Goal: Task Accomplishment & Management: Use online tool/utility

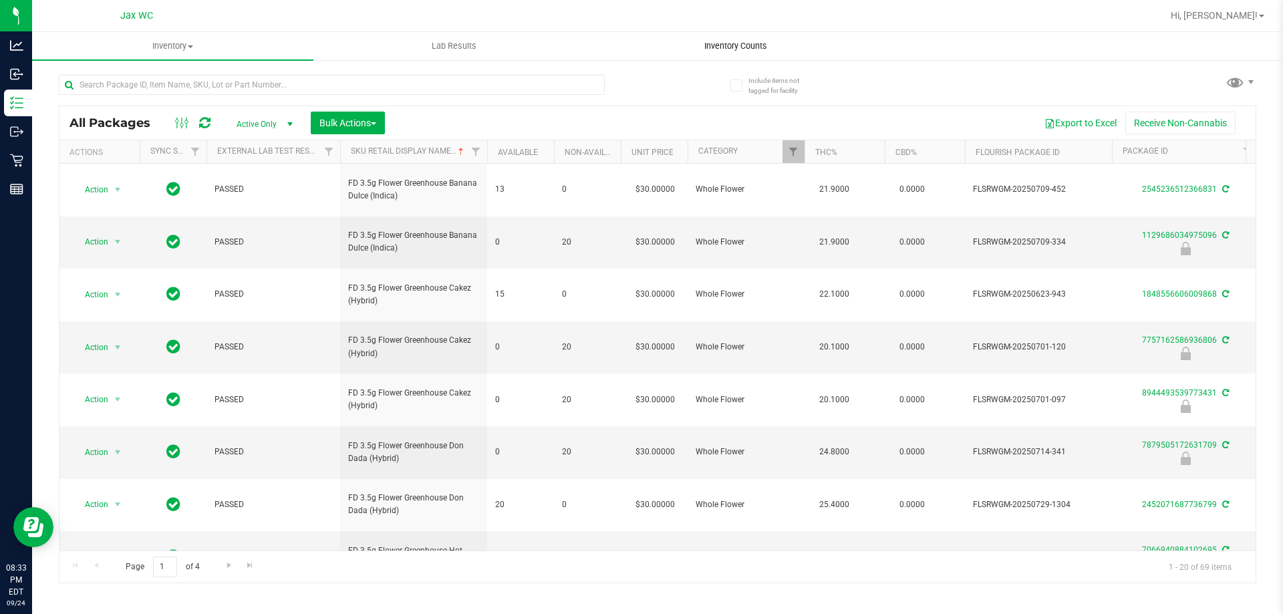
click at [775, 46] on span "Inventory Counts" at bounding box center [735, 46] width 99 height 12
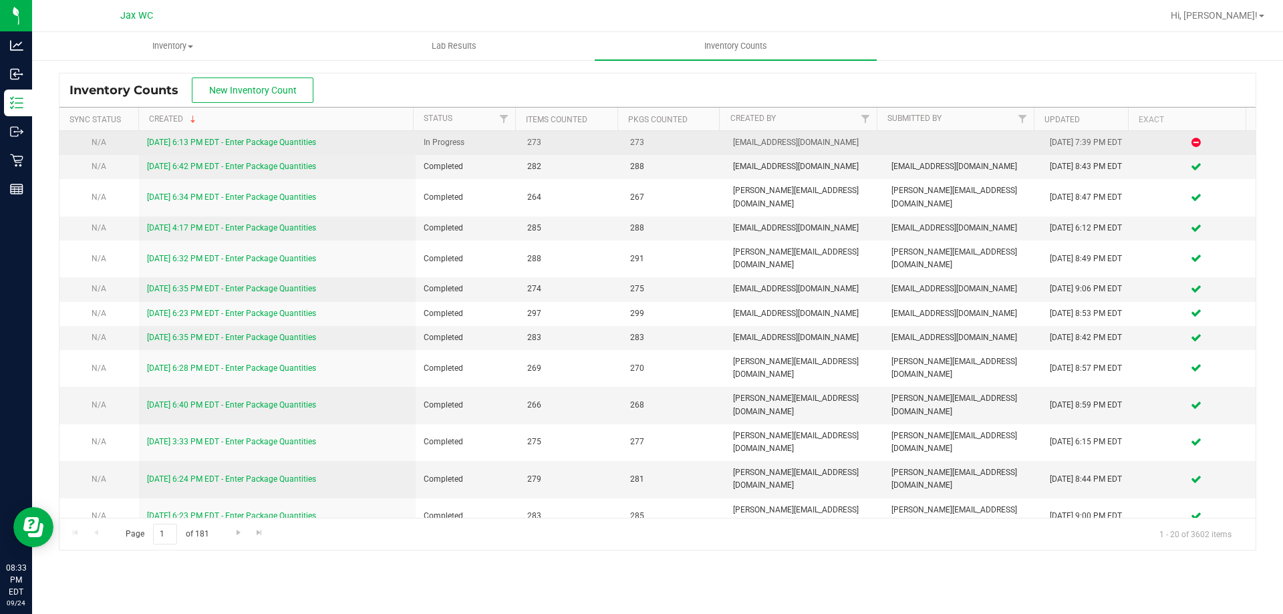
click at [189, 146] on link "[DATE] 6:13 PM EDT - Enter Package Quantities" at bounding box center [231, 142] width 169 height 9
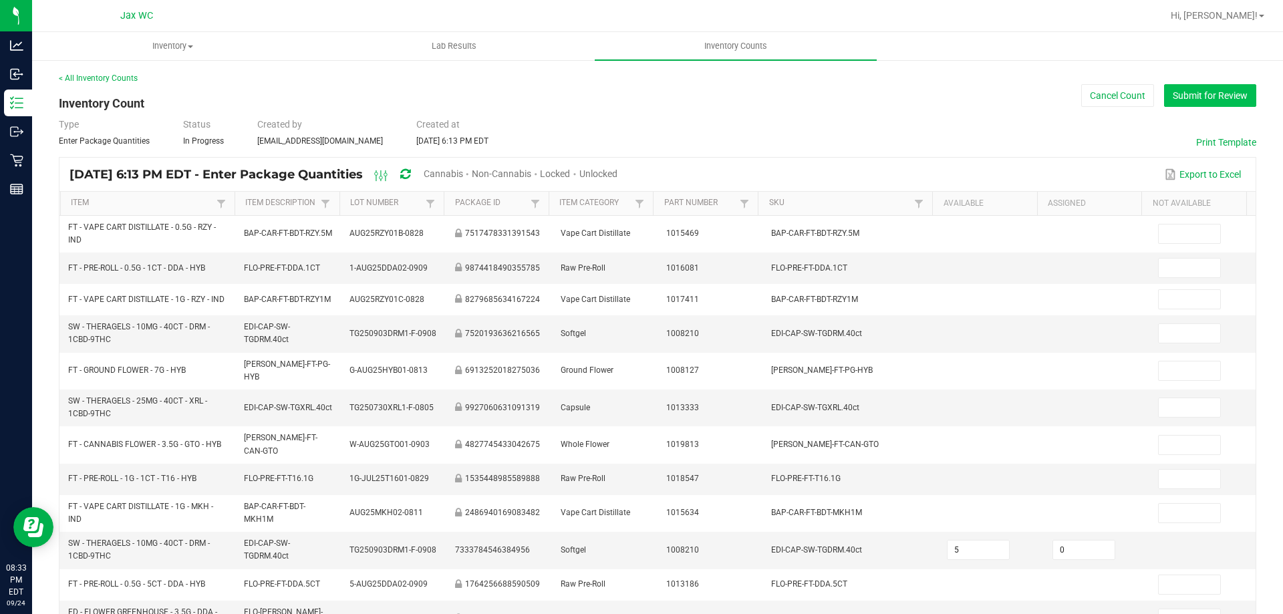
click at [1196, 102] on button "Submit for Review" at bounding box center [1210, 95] width 92 height 23
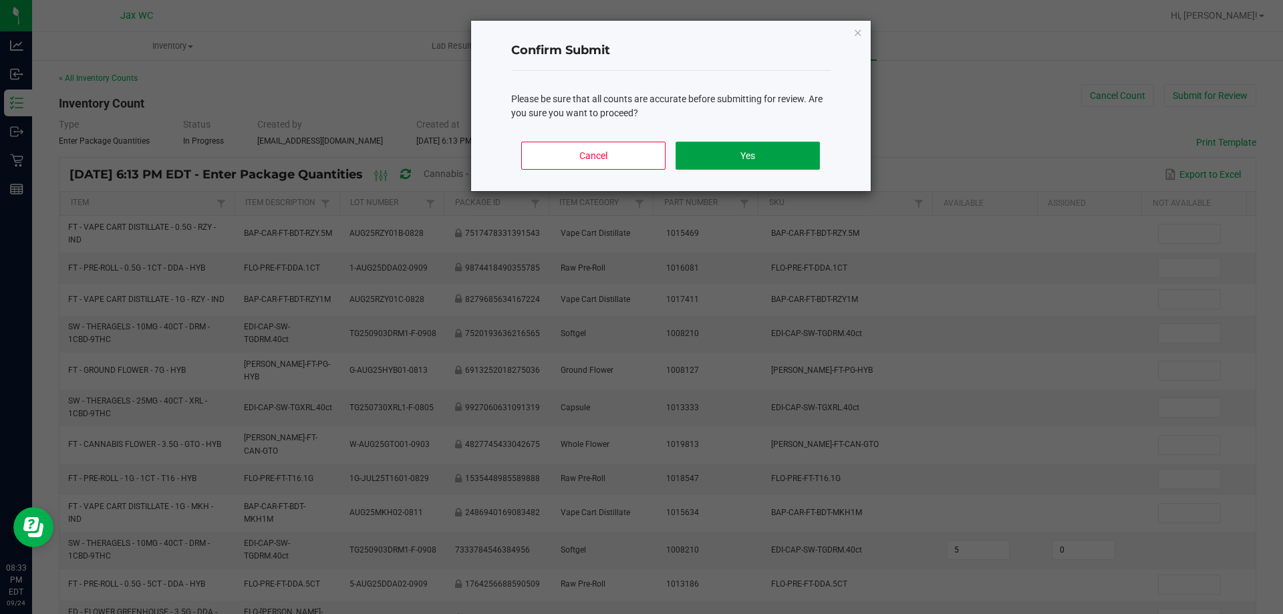
click at [730, 154] on button "Yes" at bounding box center [748, 156] width 144 height 28
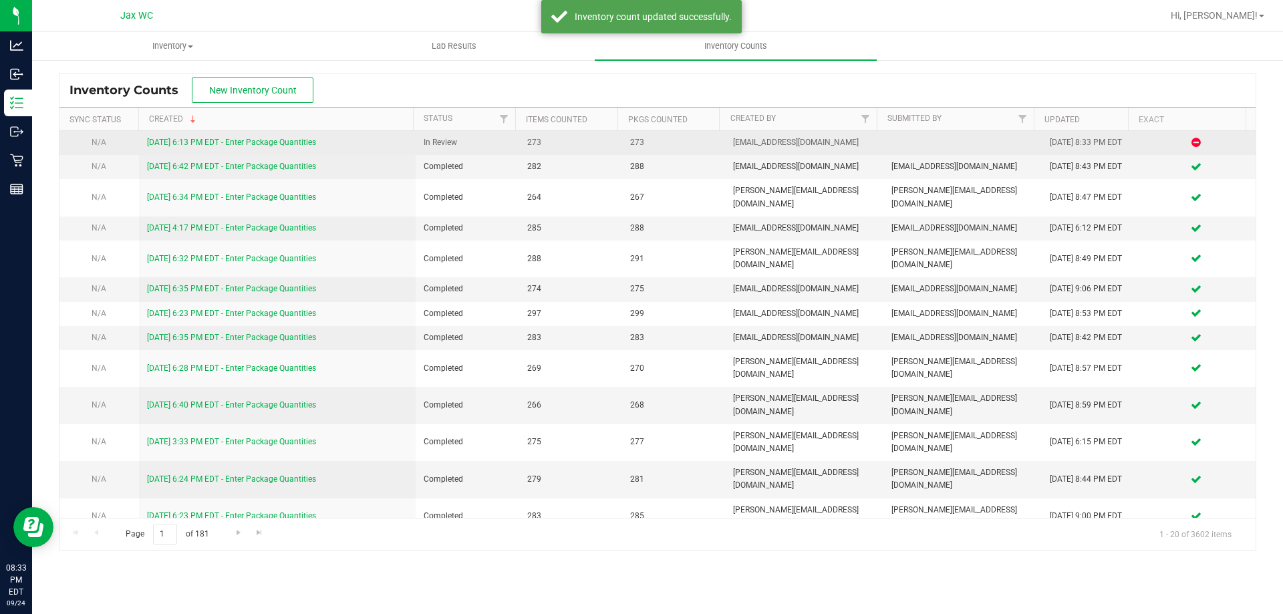
click at [207, 133] on td "[DATE] 6:13 PM EDT - Enter Package Quantities" at bounding box center [277, 143] width 277 height 24
click at [207, 138] on link "[DATE] 6:13 PM EDT - Enter Package Quantities" at bounding box center [231, 142] width 169 height 9
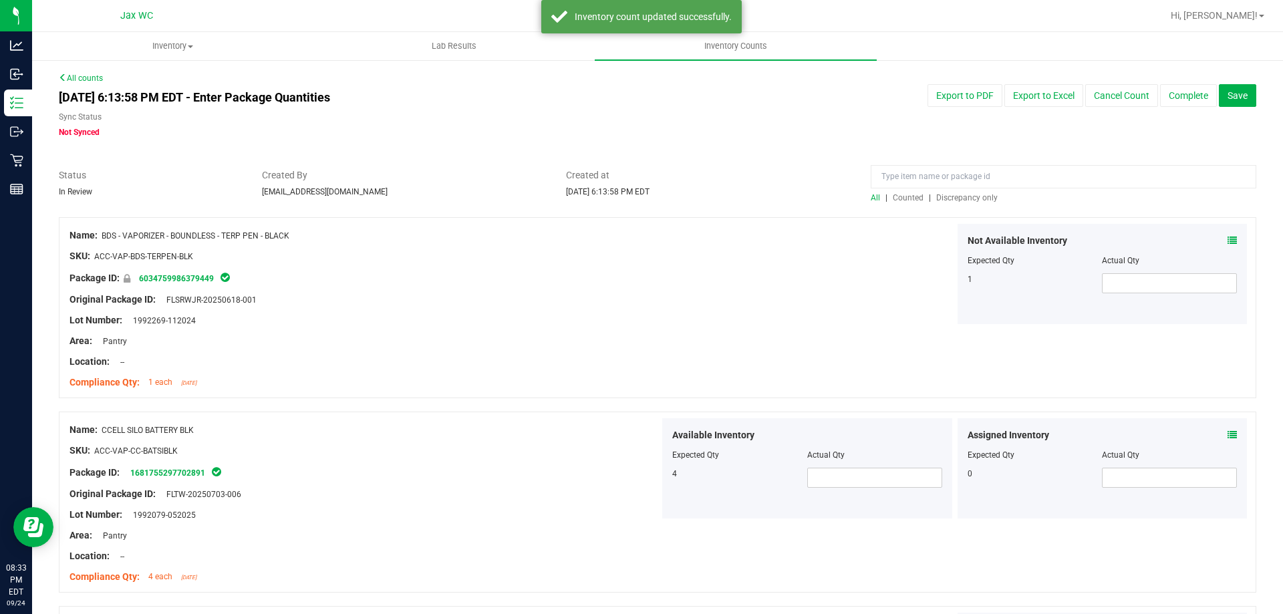
click at [954, 200] on span "Discrepancy only" at bounding box center [966, 197] width 61 height 9
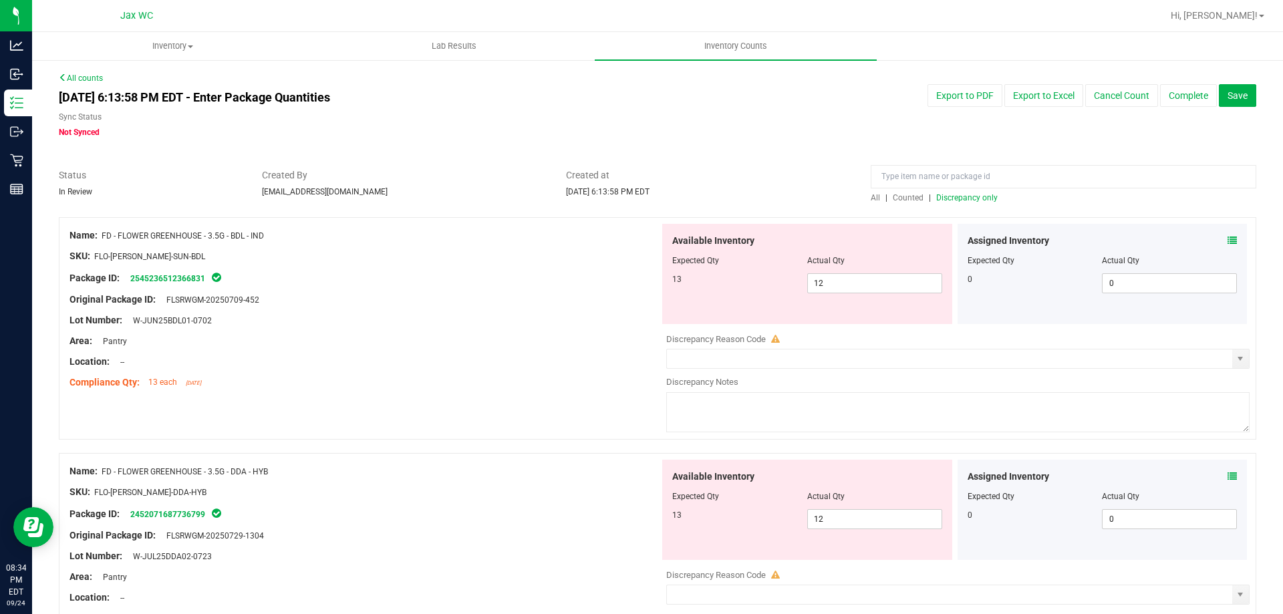
drag, startPoint x: 1216, startPoint y: 246, endPoint x: 1222, endPoint y: 241, distance: 7.6
click at [1222, 241] on div "Assigned Inventory" at bounding box center [1103, 241] width 270 height 14
click at [1228, 241] on icon at bounding box center [1232, 240] width 9 height 9
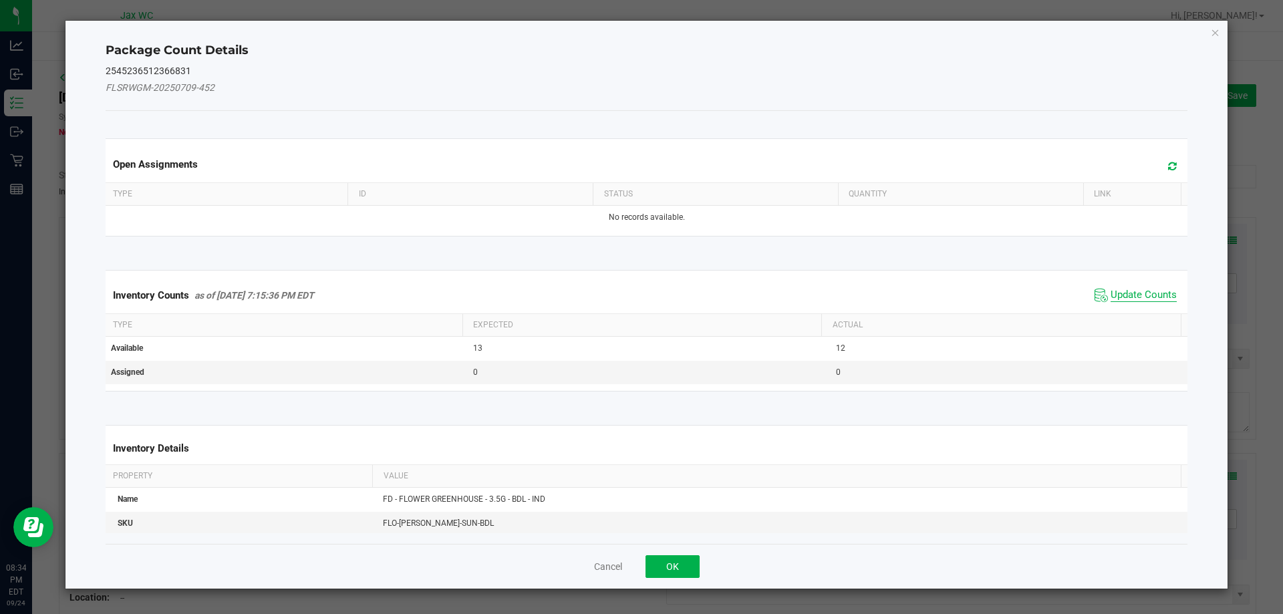
click at [1156, 297] on span "Update Counts" at bounding box center [1144, 295] width 66 height 13
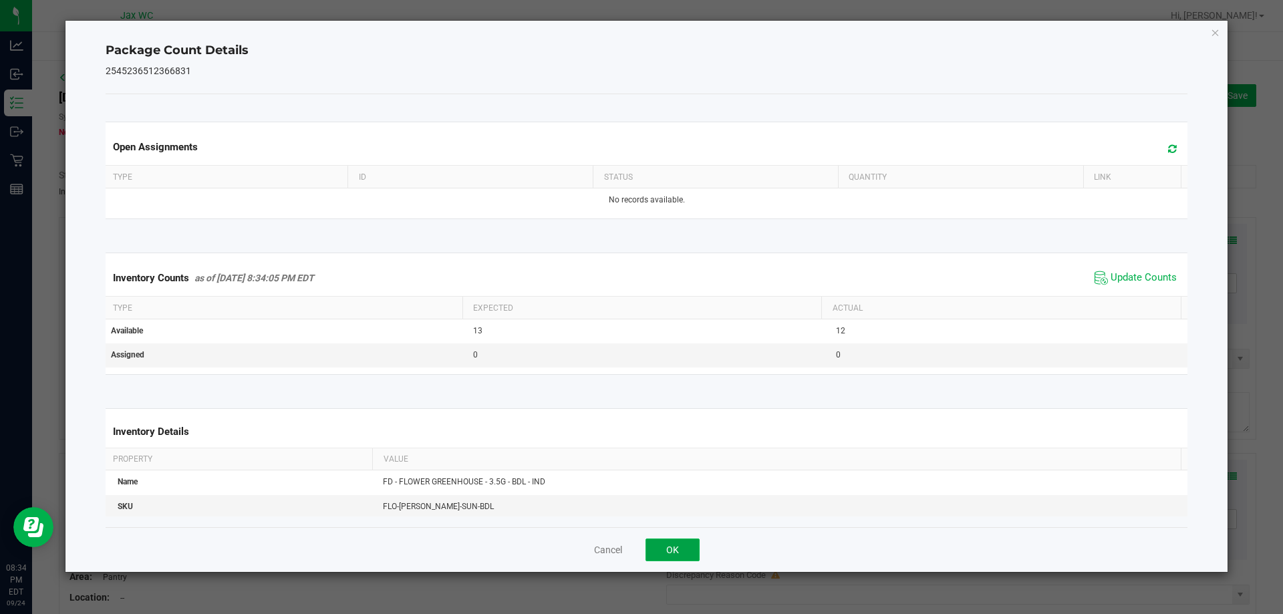
click at [670, 549] on button "OK" at bounding box center [673, 550] width 54 height 23
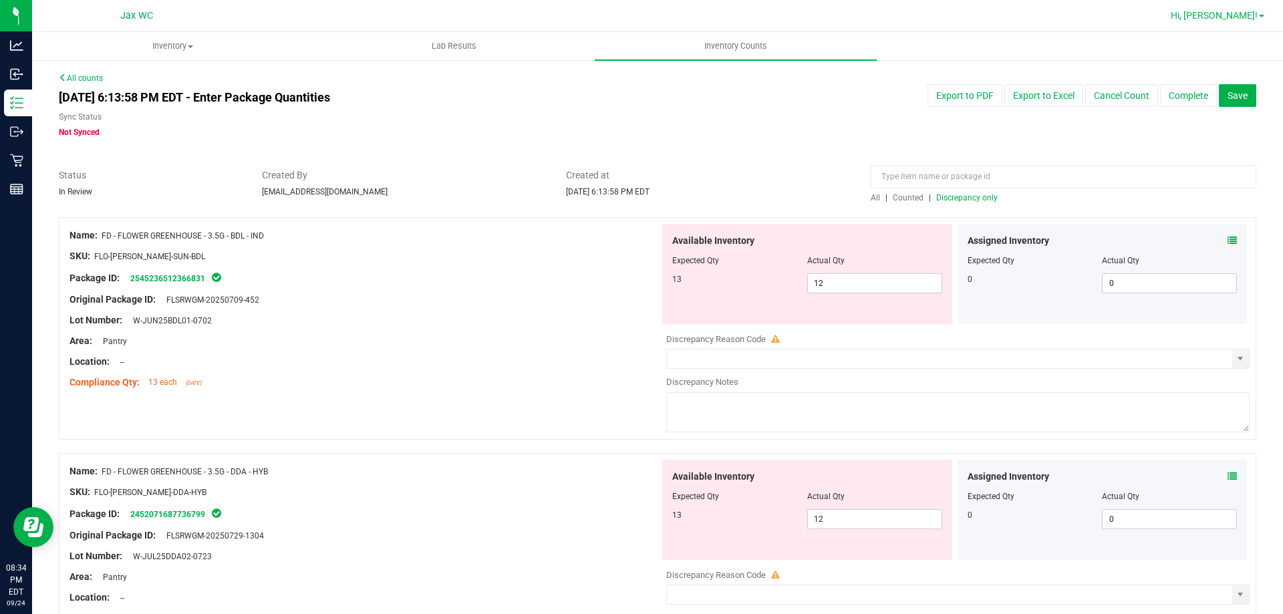
click at [1238, 12] on span "Hi, [PERSON_NAME]!" at bounding box center [1214, 15] width 87 height 11
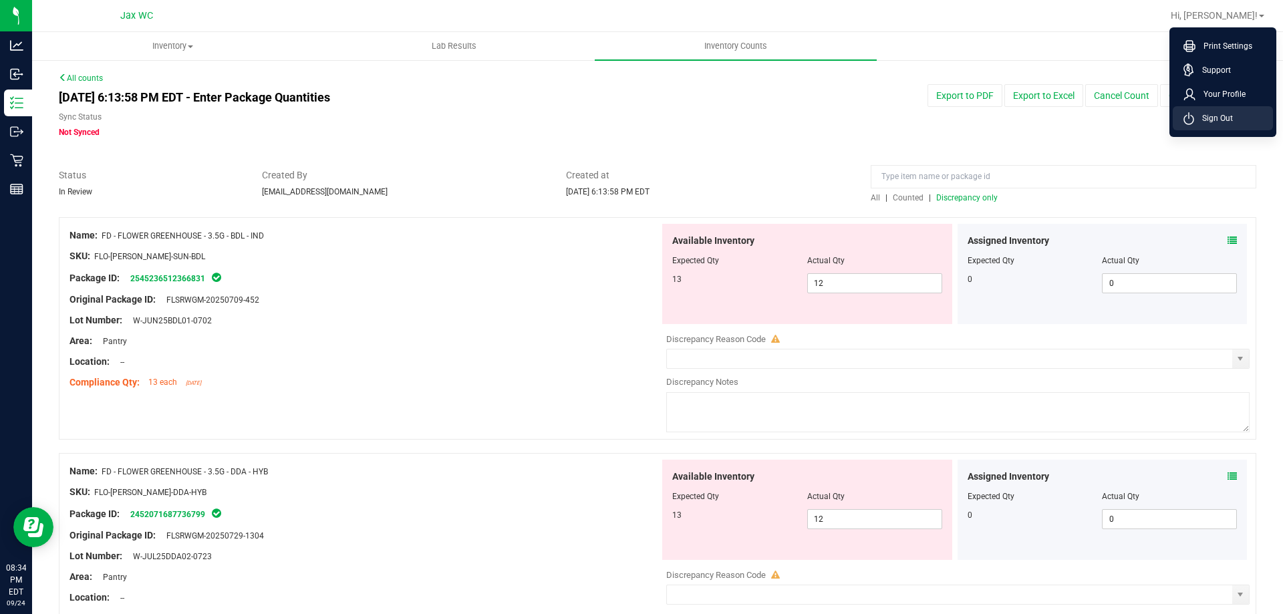
click at [1190, 117] on icon at bounding box center [1189, 118] width 11 height 13
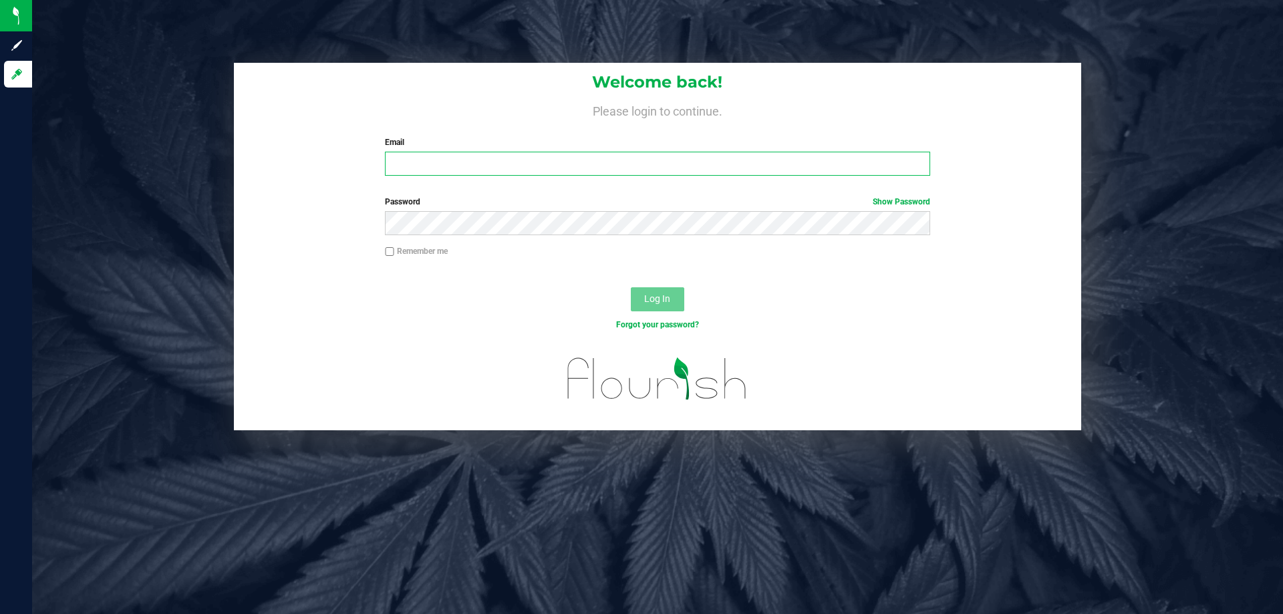
click at [586, 165] on input "Email" at bounding box center [657, 164] width 545 height 24
type input "[PERSON_NAME][EMAIL_ADDRESS][DOMAIN_NAME]"
click at [631, 287] on button "Log In" at bounding box center [657, 299] width 53 height 24
